Goal: Transaction & Acquisition: Purchase product/service

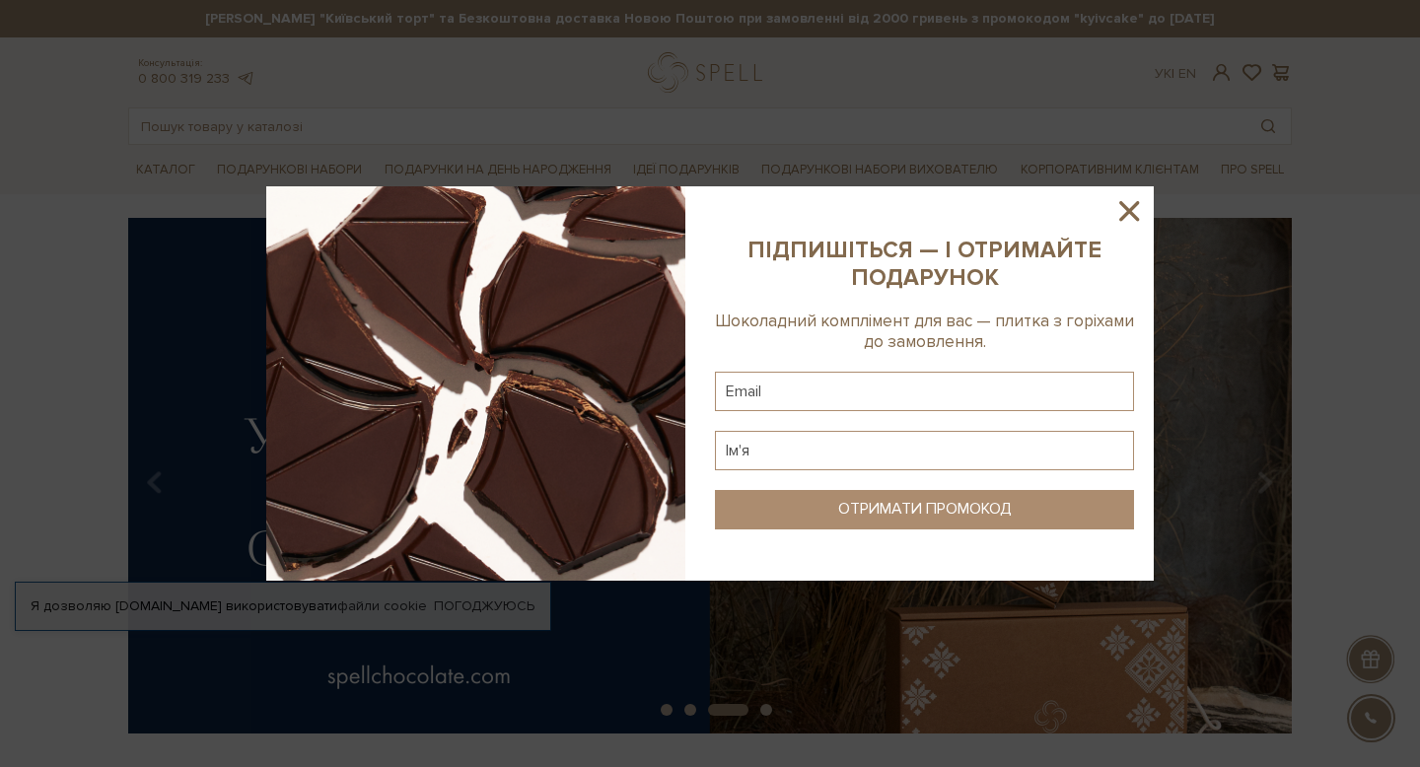
click at [1130, 201] on icon at bounding box center [1130, 211] width 34 height 34
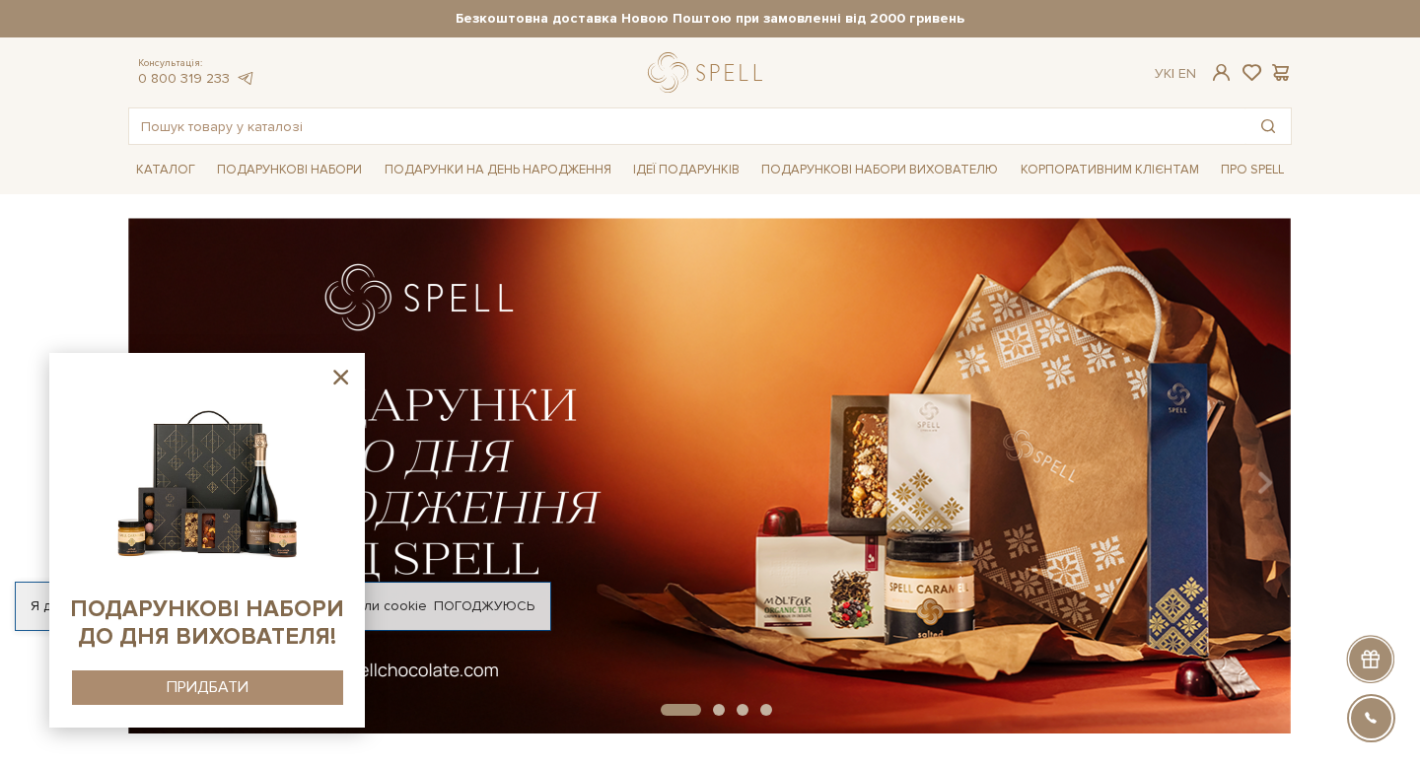
click at [340, 379] on icon at bounding box center [340, 377] width 25 height 25
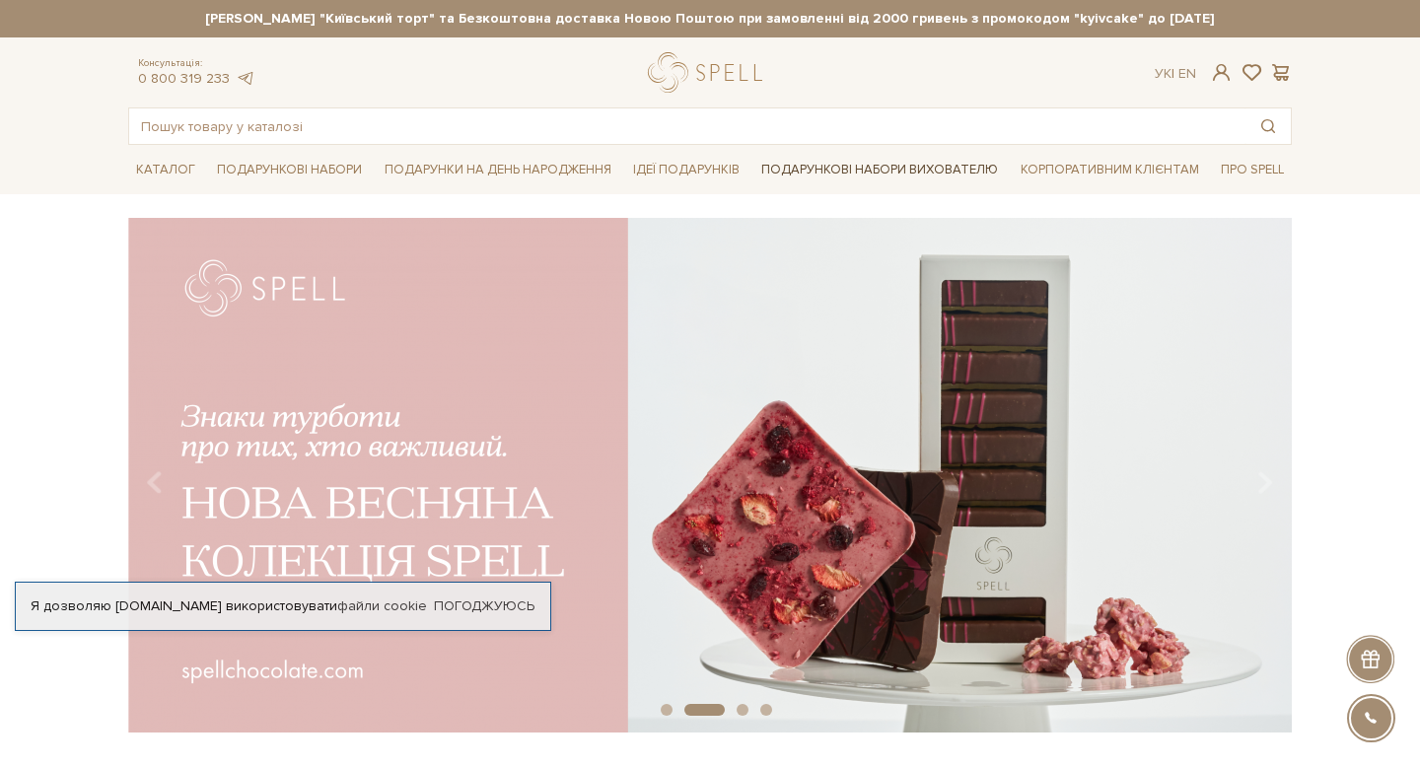
click at [885, 166] on link "Подарункові набори вихователю" at bounding box center [880, 170] width 253 height 34
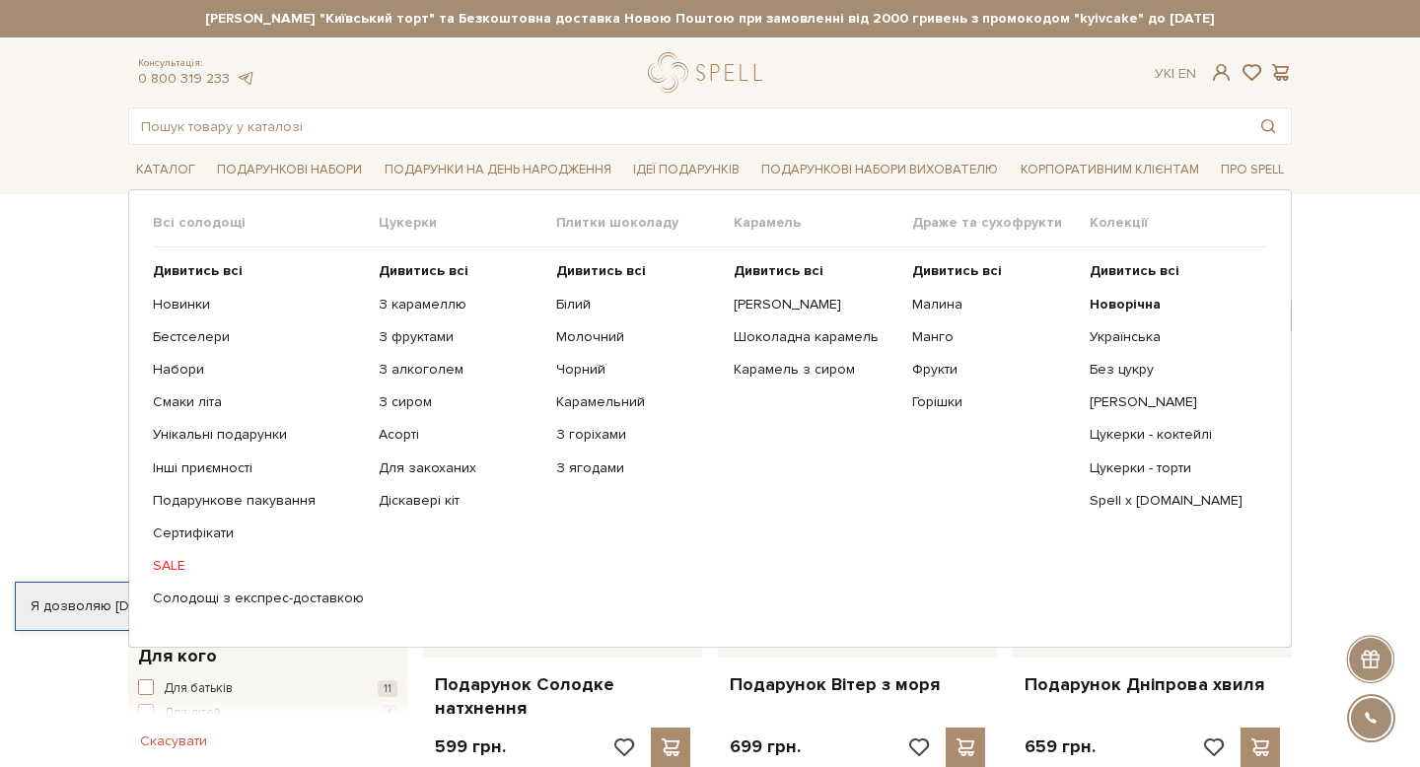
click at [788, 294] on ul "Дивитись всі Солона карамель Шоколадна карамель Карамель з сиром" at bounding box center [823, 435] width 178 height 375
click at [787, 308] on link "[PERSON_NAME]" at bounding box center [815, 305] width 163 height 18
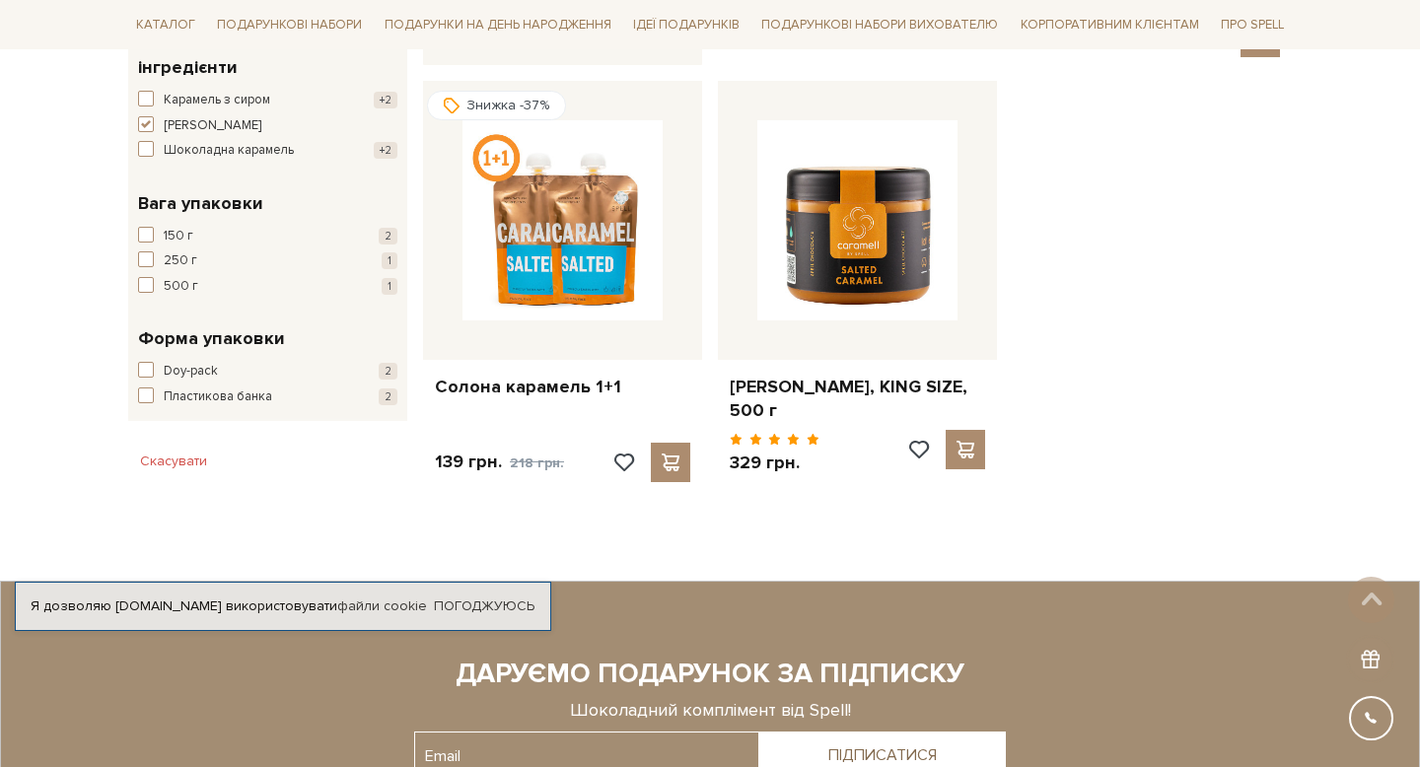
scroll to position [709, 0]
